Goal: Ask a question

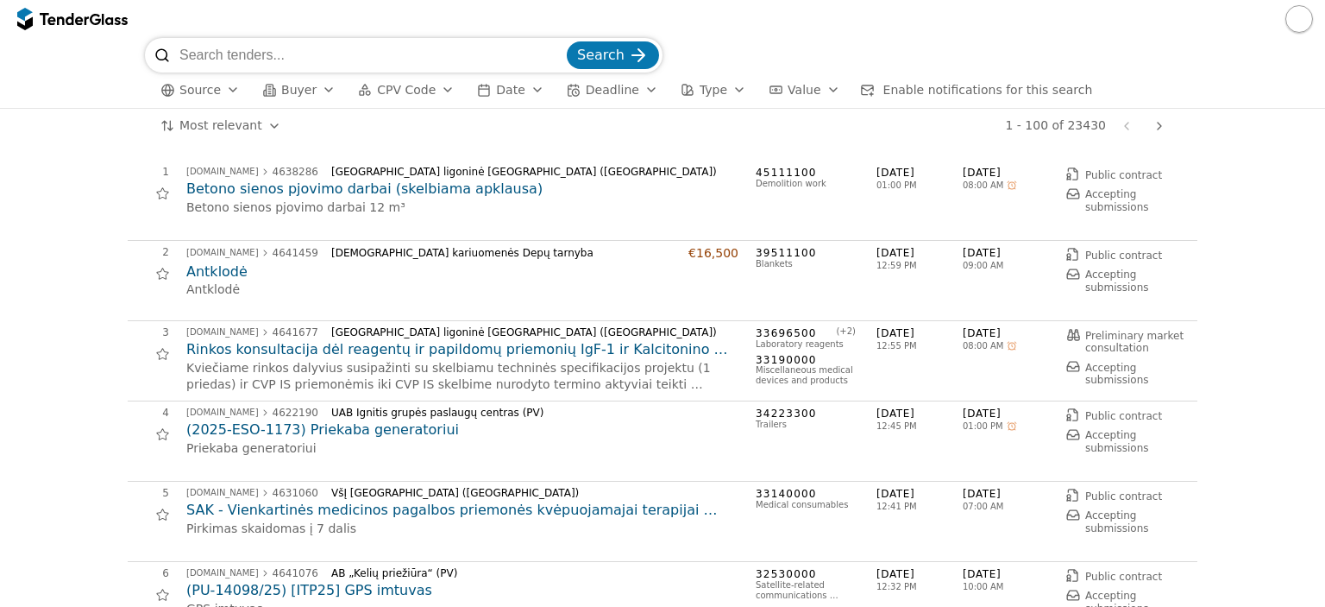
click at [309, 60] on input "search" at bounding box center [371, 55] width 384 height 35
type input "tiesioginė transliacija"
click at [567, 41] on button "Search" at bounding box center [613, 55] width 92 height 28
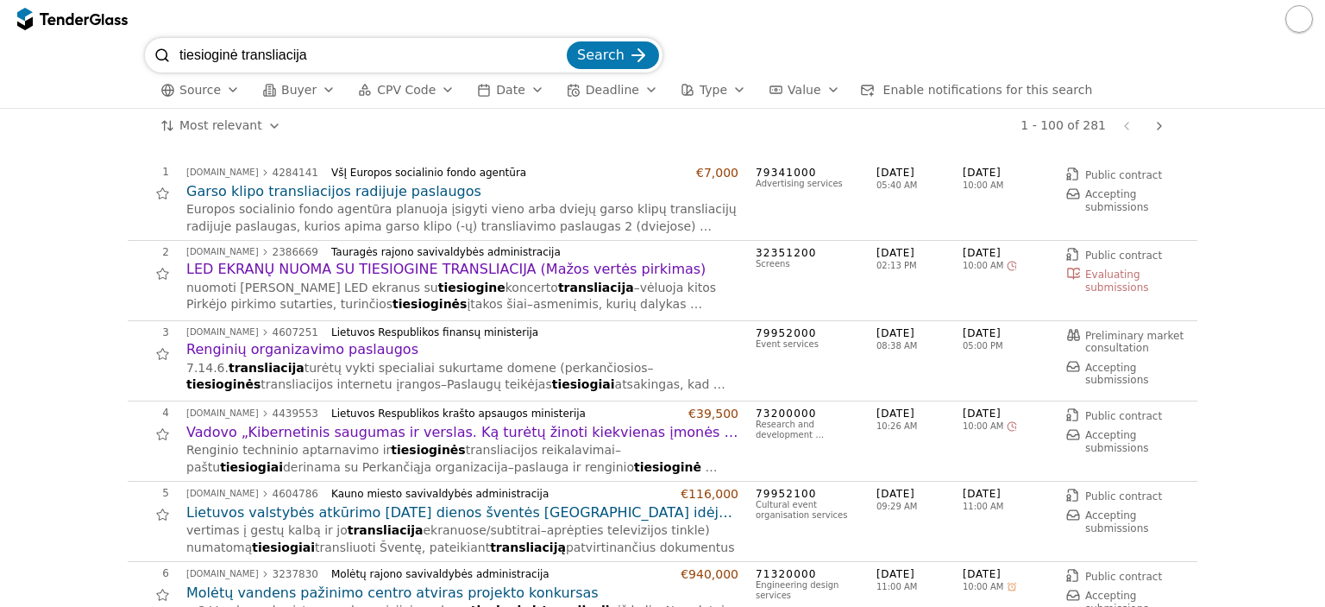
click at [586, 95] on span "Deadline" at bounding box center [612, 90] width 53 height 14
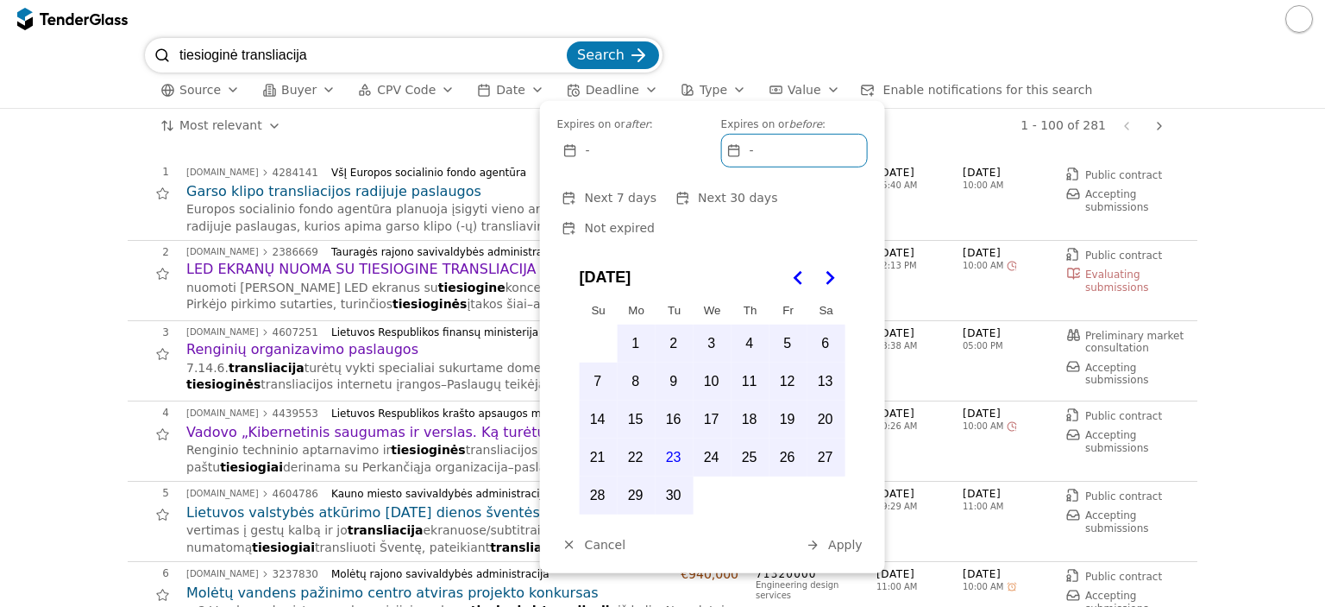
click at [660, 217] on button "Not expired" at bounding box center [608, 228] width 103 height 22
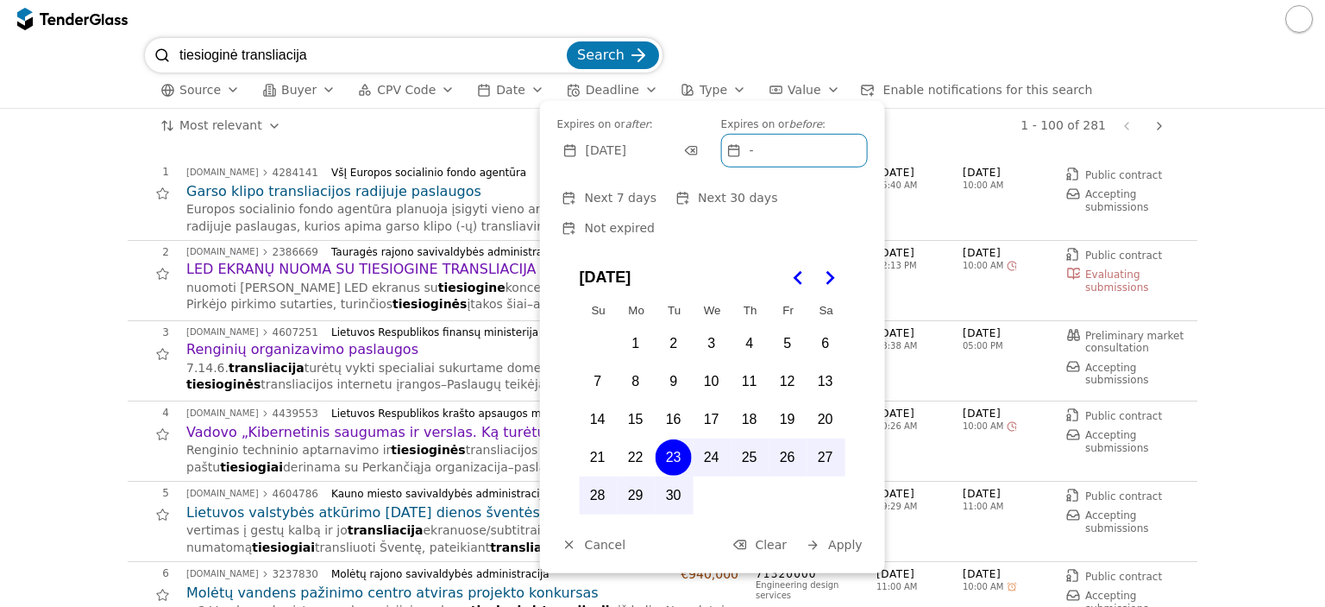
click at [655, 221] on span "Not expired" at bounding box center [620, 228] width 70 height 14
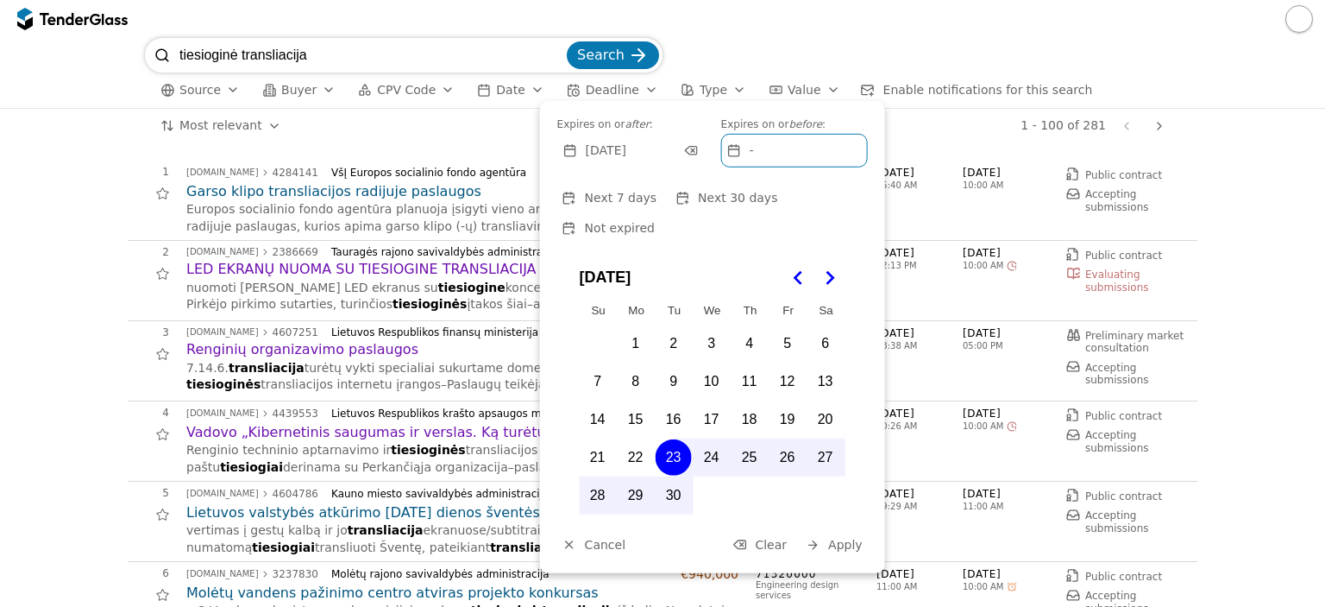
click at [655, 221] on span "Not expired" at bounding box center [620, 228] width 70 height 14
click at [846, 537] on span "Apply" at bounding box center [845, 544] width 35 height 14
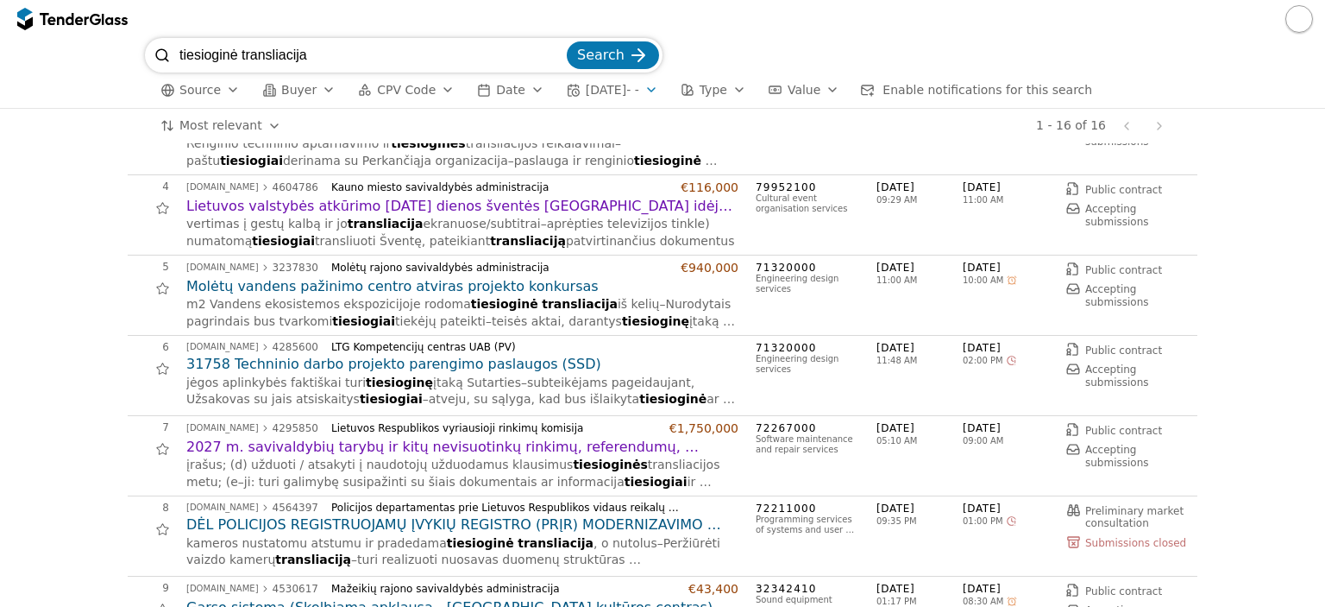
scroll to position [221, 0]
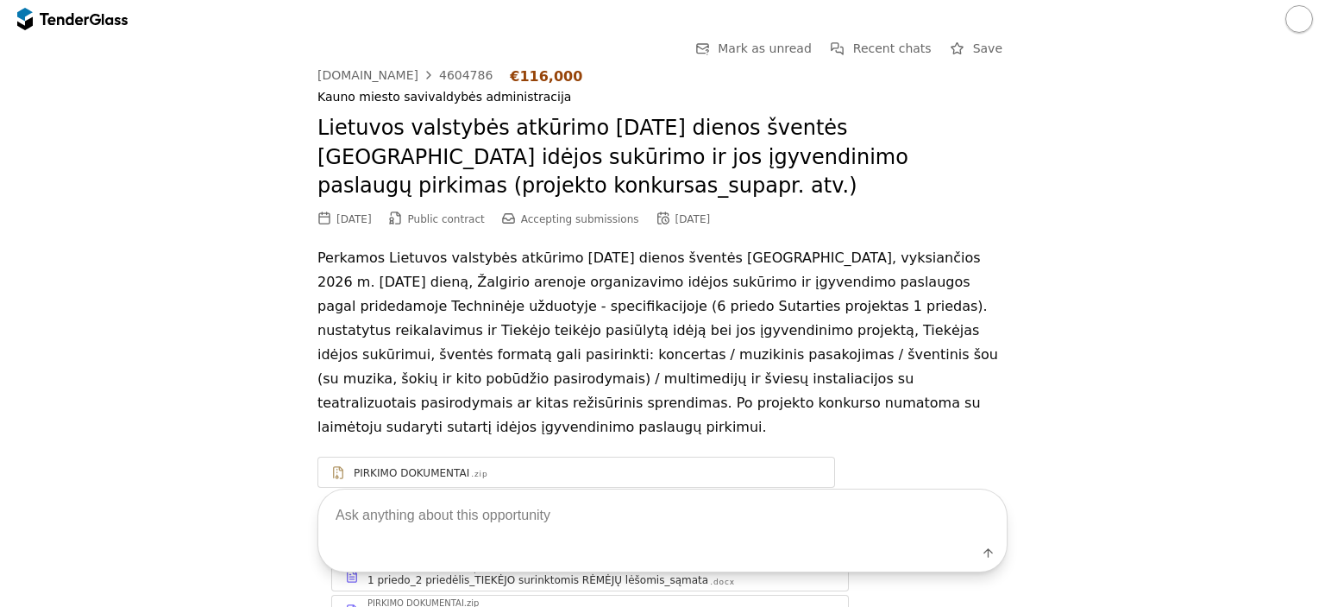
drag, startPoint x: 584, startPoint y: 512, endPoint x: 573, endPoint y: 513, distance: 11.2
click at [582, 512] on textarea at bounding box center [662, 514] width 688 height 51
type textarea "ka [PERSON_NAME]"
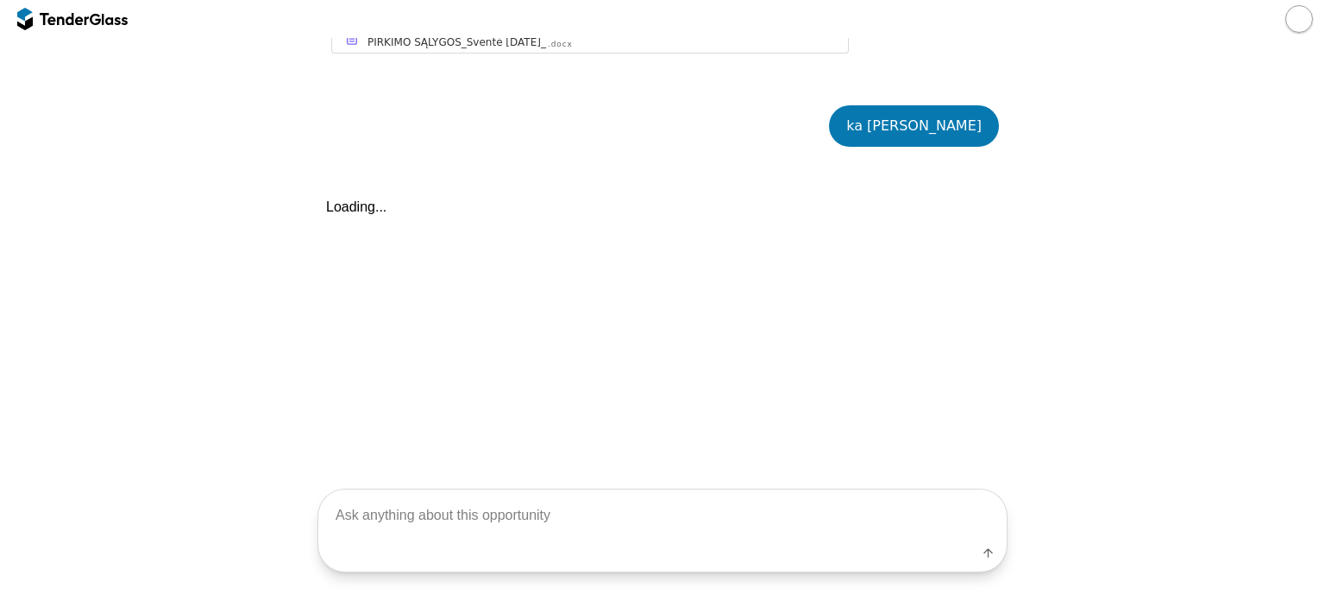
scroll to position [863, 0]
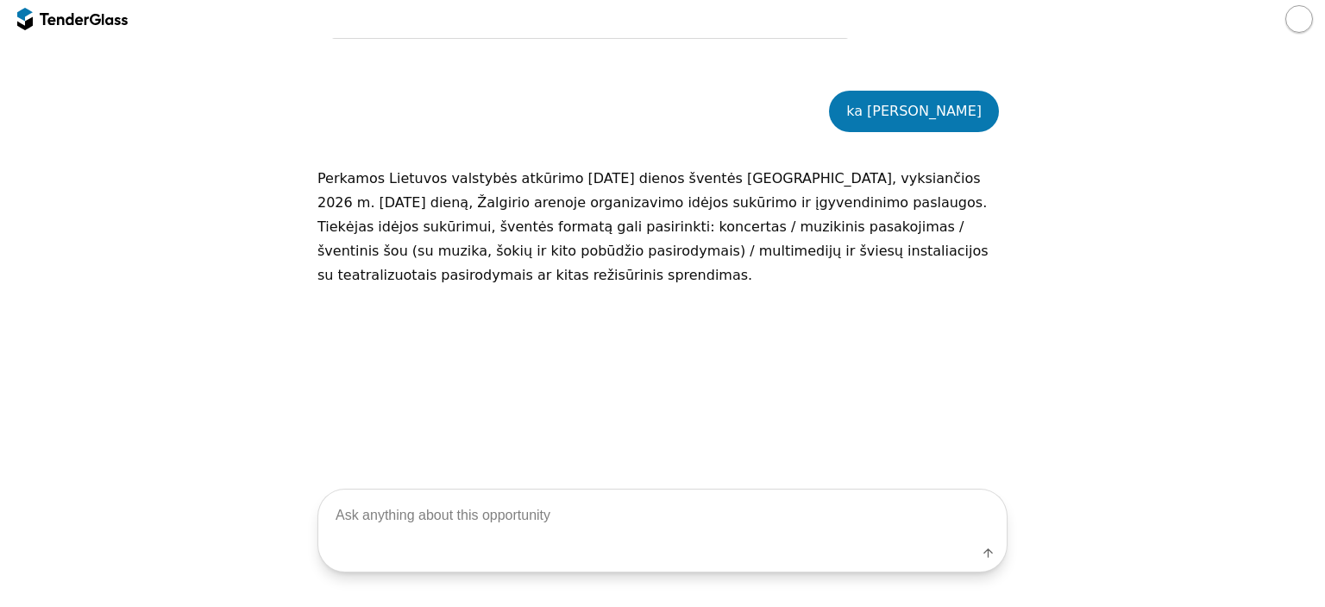
click at [545, 519] on textarea at bounding box center [662, 514] width 688 height 51
click at [560, 510] on textarea at bounding box center [662, 514] width 688 height 51
type textarea "kokios dar paslaugos turi buti?"
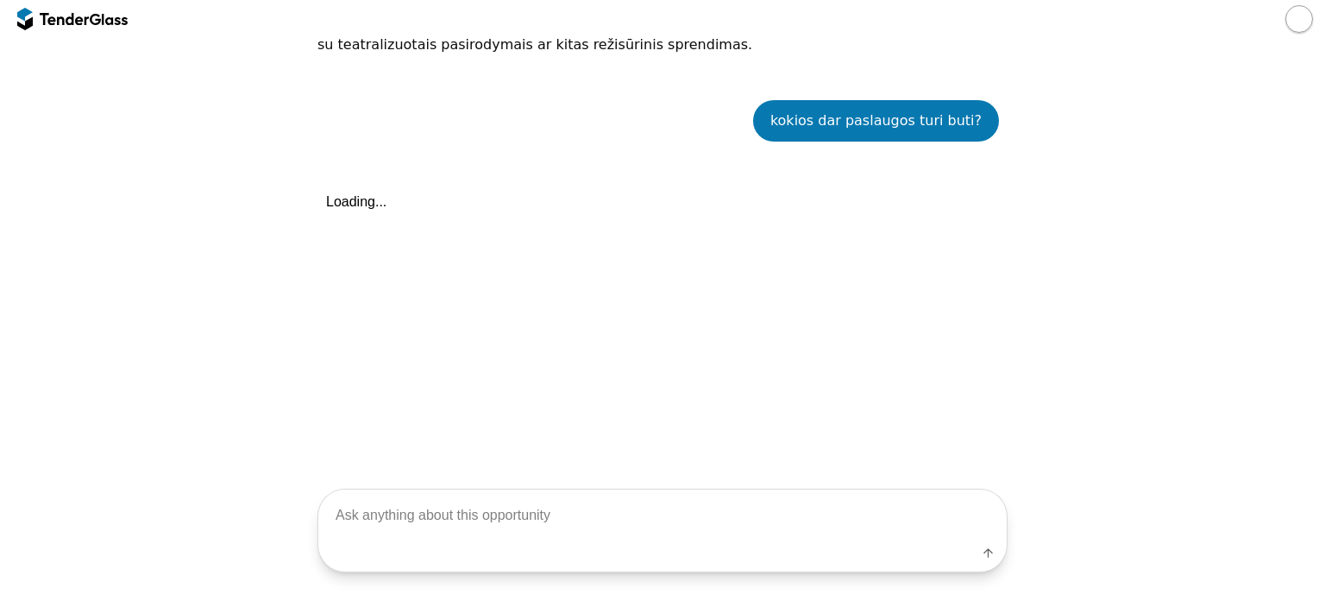
scroll to position [1103, 0]
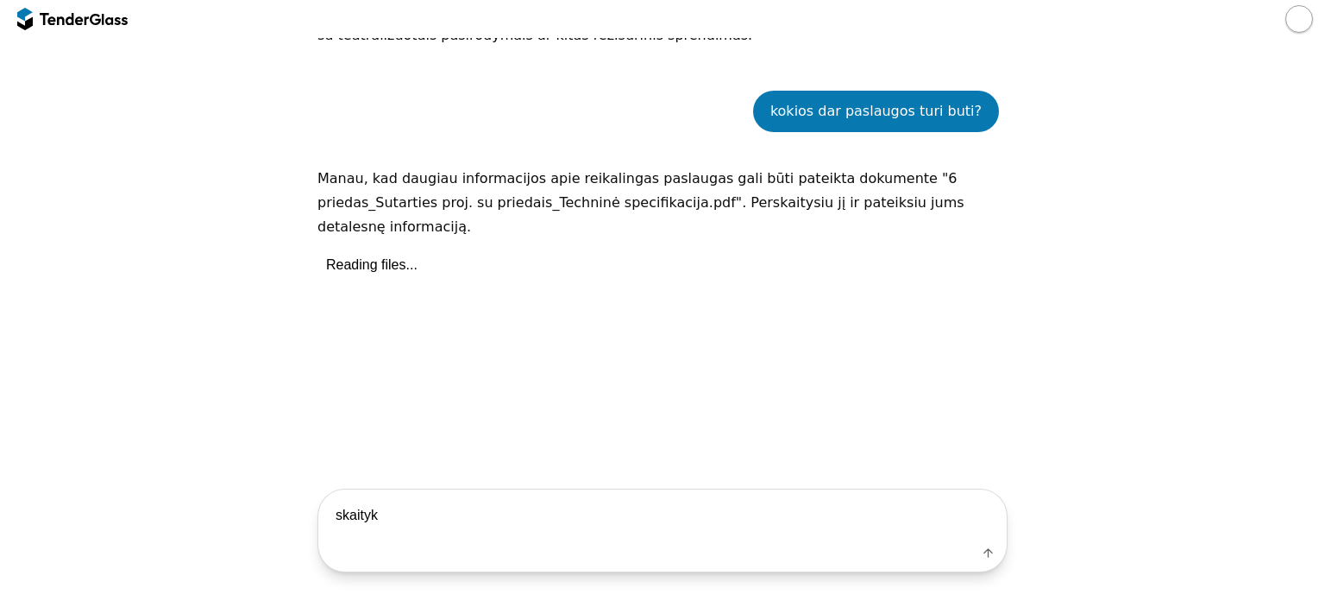
click at [443, 531] on textarea "skaityk" at bounding box center [662, 514] width 688 height 51
click at [350, 524] on textarea "skaityk" at bounding box center [662, 514] width 688 height 51
click at [388, 521] on textarea "skaityk" at bounding box center [662, 514] width 688 height 51
type textarea "skaityk"
click at [516, 384] on div "kokios dar paslaugos turi buti? Manau, kad daugiau informacijos apie reikalinga…" at bounding box center [662, 271] width 690 height 413
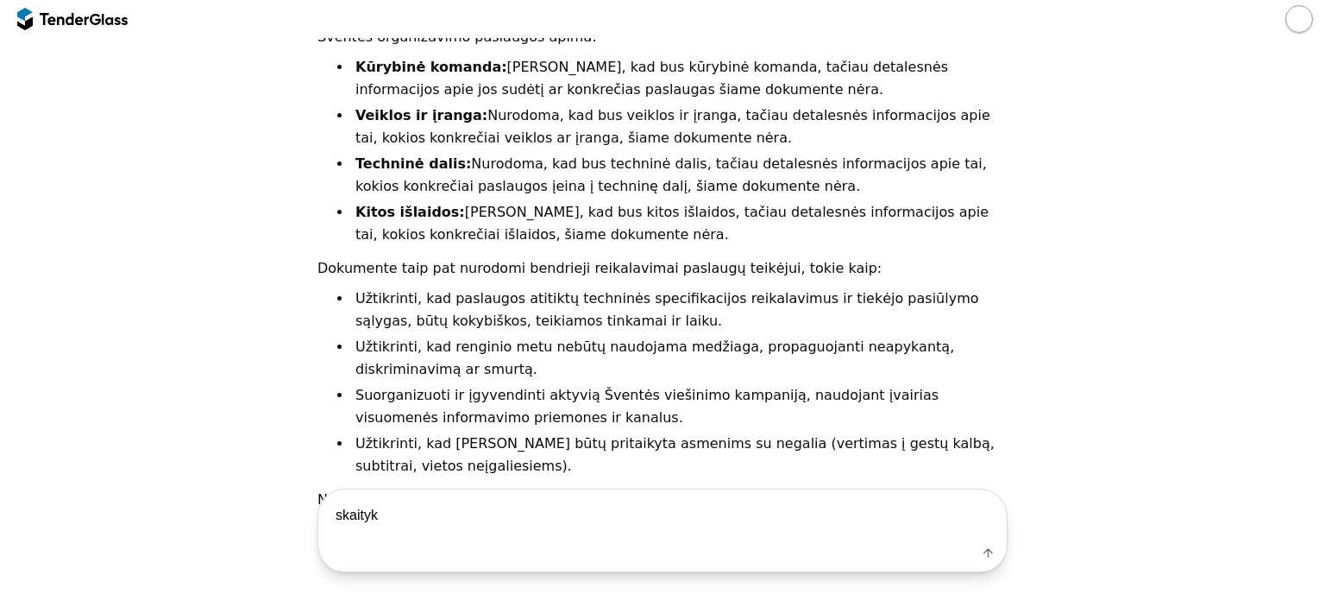
scroll to position [1361, 0]
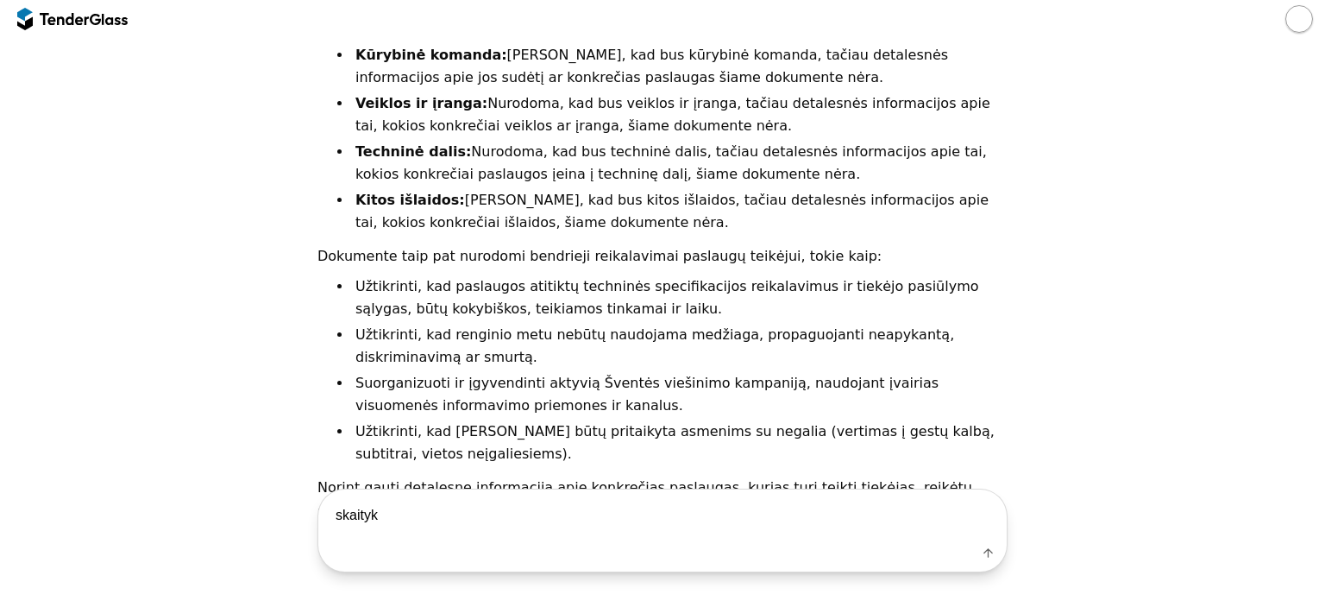
drag, startPoint x: 397, startPoint y: 519, endPoint x: 169, endPoint y: 488, distance: 229.8
click at [169, 488] on div "skaityk Label" at bounding box center [663, 530] width 1308 height 84
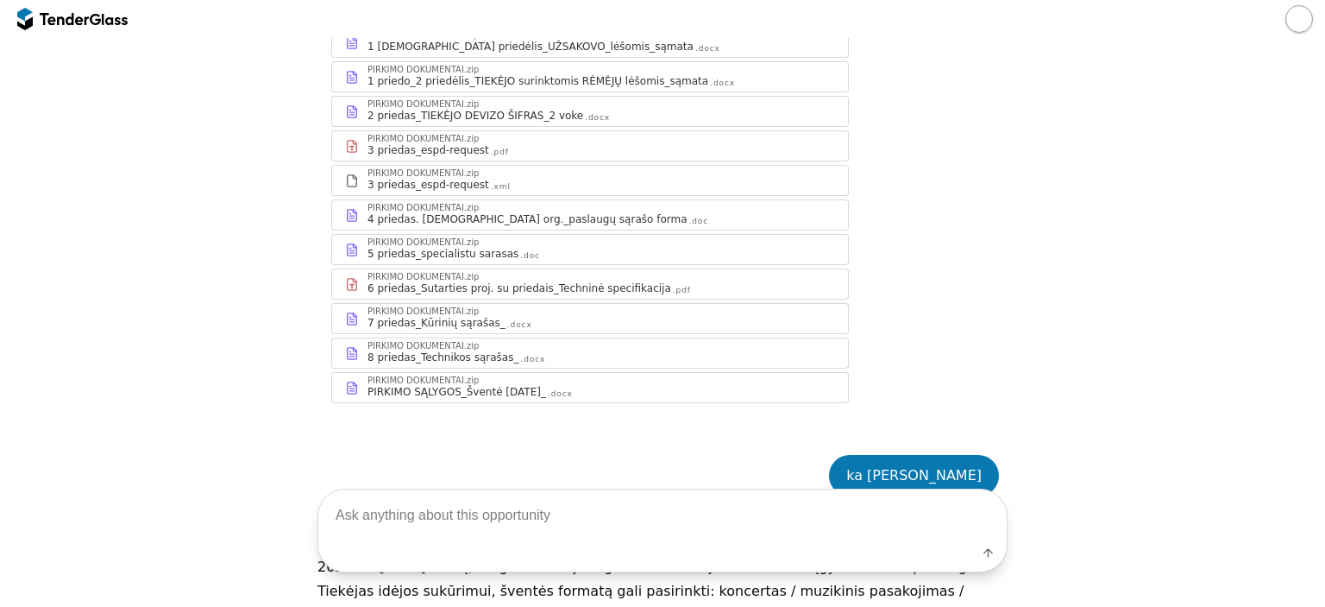
scroll to position [154, 0]
